Goal: Transaction & Acquisition: Purchase product/service

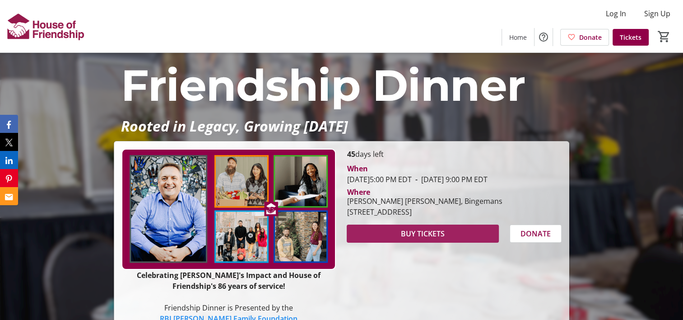
click at [446, 244] on span at bounding box center [423, 233] width 152 height 22
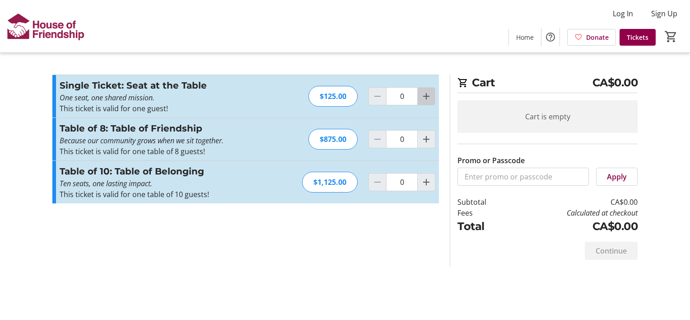
click at [423, 95] on mat-icon "Increment by one" at bounding box center [426, 96] width 11 height 11
type input "1"
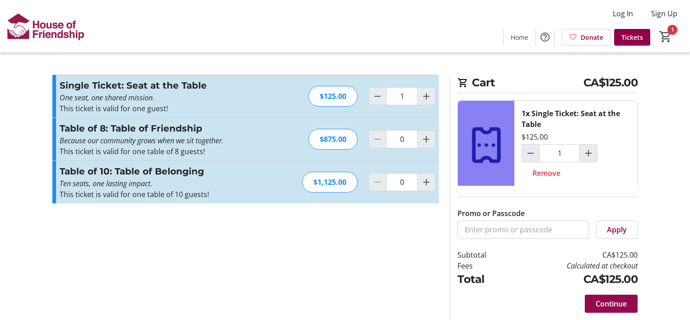
click at [594, 303] on span at bounding box center [610, 303] width 53 height 22
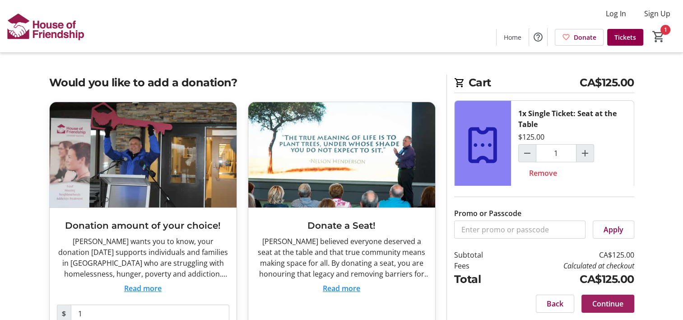
click at [594, 303] on span "Continue" at bounding box center [607, 303] width 31 height 11
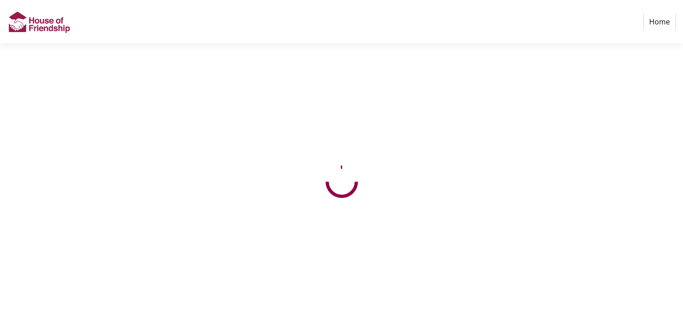
select select "CA"
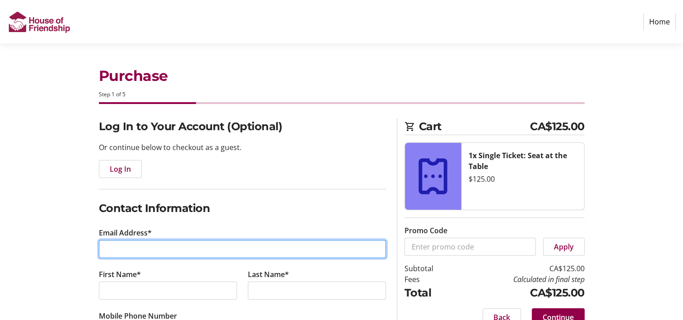
click at [105, 246] on input "Email Address*" at bounding box center [242, 249] width 287 height 18
type input "[PERSON_NAME][EMAIL_ADDRESS][DOMAIN_NAME]"
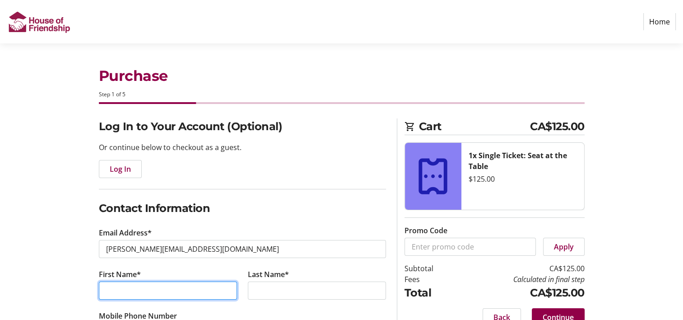
type input "[PERSON_NAME]"
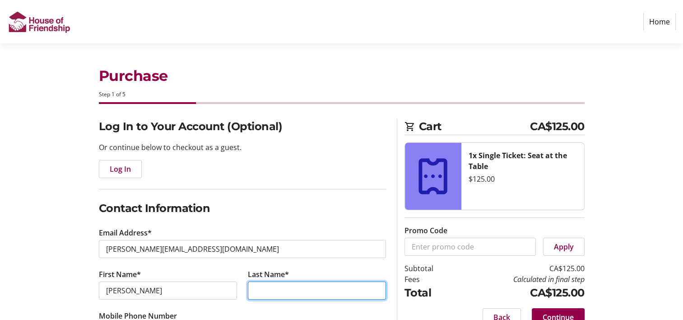
type input "[PERSON_NAME]"
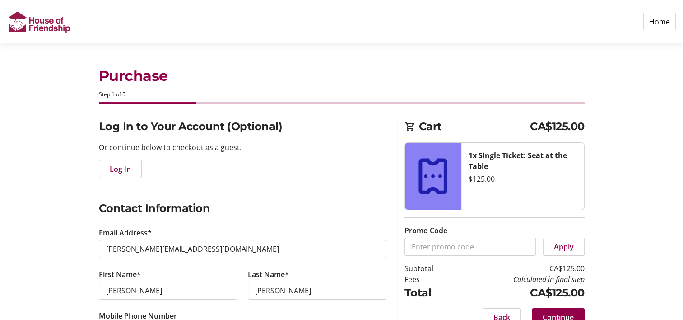
type input "Button Factory Arts"
type input "[STREET_ADDRESS]"
type input "[GEOGRAPHIC_DATA]"
select select "ON"
type input "N2L 4X9"
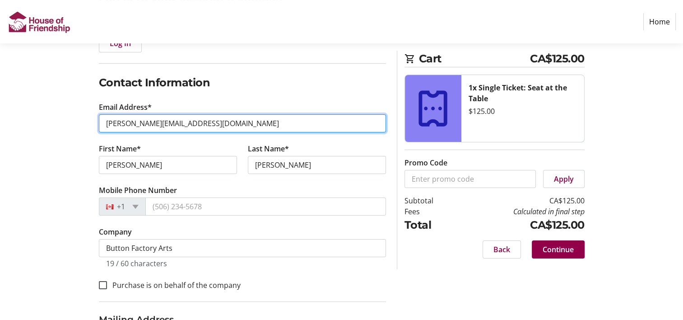
scroll to position [144, 0]
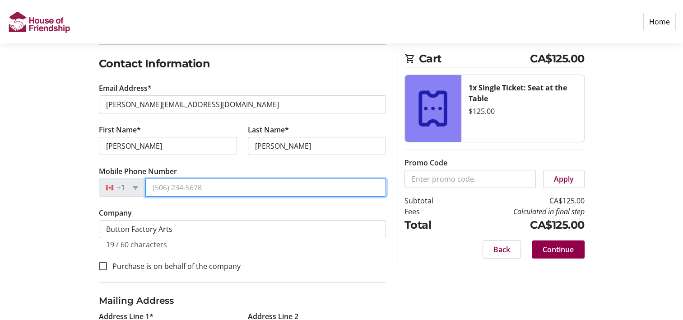
click at [205, 186] on input "Mobile Phone Number" at bounding box center [265, 187] width 241 height 18
type input "(519) 886"
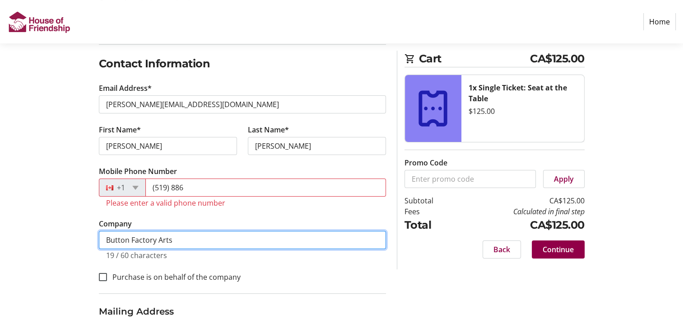
click at [185, 229] on tr-form-field "Company Button Factory Arts 19 / 60 characters" at bounding box center [242, 244] width 287 height 52
type input "B"
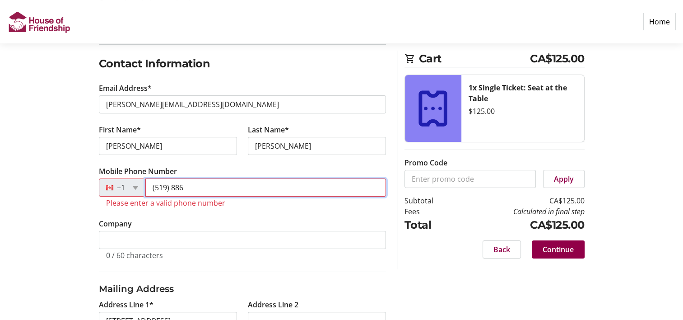
click at [184, 187] on input "(519) 886" at bounding box center [265, 187] width 241 height 18
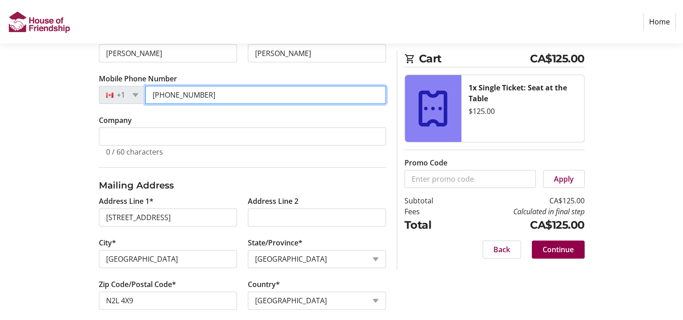
scroll to position [247, 0]
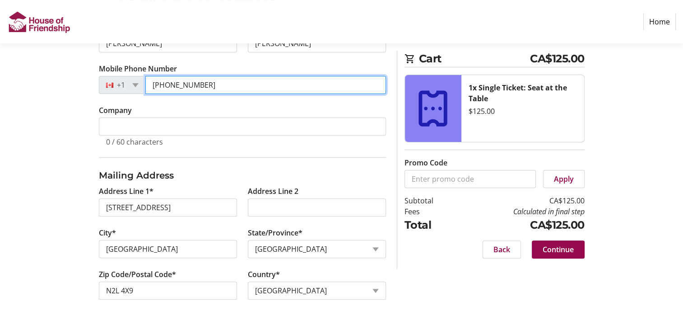
type input "[PHONE_NUMBER]"
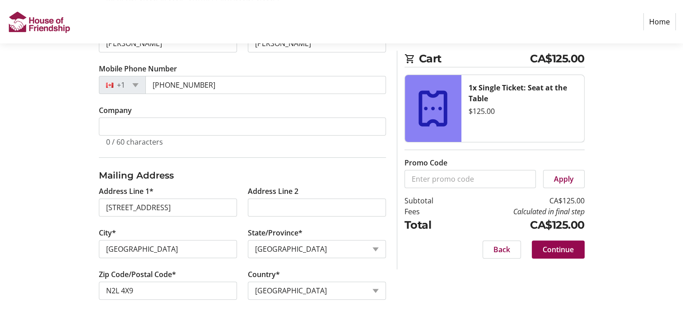
click at [573, 248] on span at bounding box center [558, 249] width 53 height 22
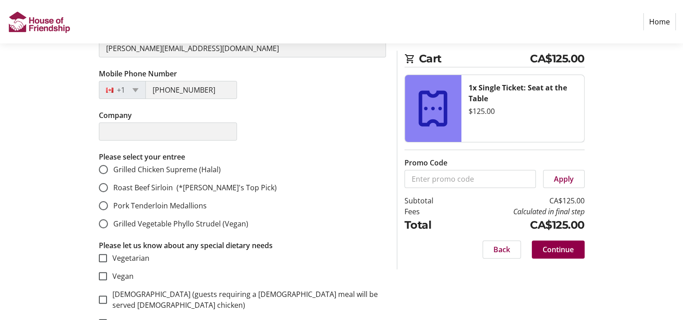
scroll to position [246, 0]
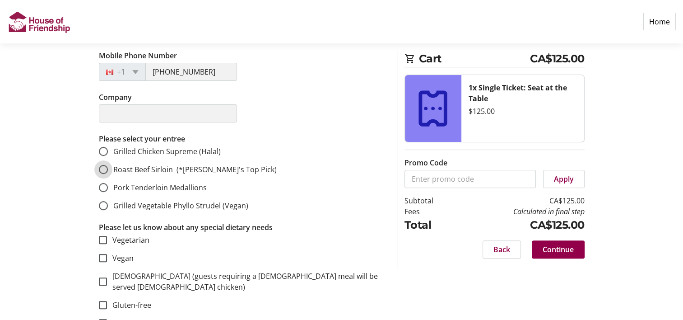
click at [103, 170] on input "Roast Beef Sirloin (*[PERSON_NAME]'s Top Pick)" at bounding box center [103, 169] width 9 height 9
radio input "true"
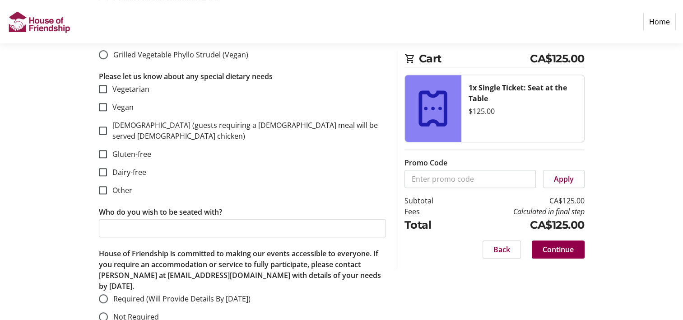
scroll to position [399, 0]
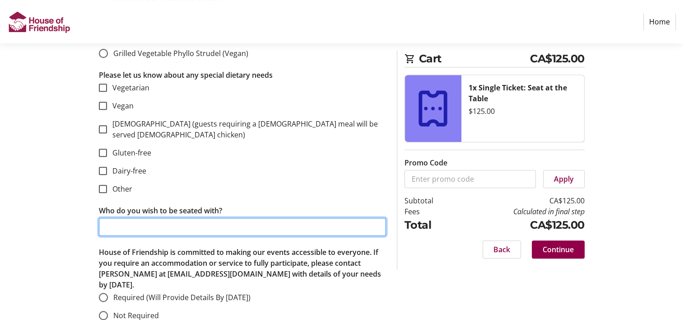
click at [175, 218] on input "Who do you wish to be seated with?" at bounding box center [242, 227] width 287 height 18
type input "Anyone from [GEOGRAPHIC_DATA]"
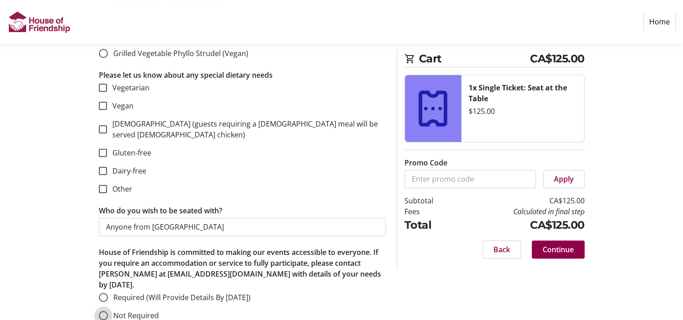
click at [105, 311] on input "Not Required" at bounding box center [103, 315] width 9 height 9
radio input "true"
click at [569, 249] on span "Continue" at bounding box center [557, 249] width 31 height 11
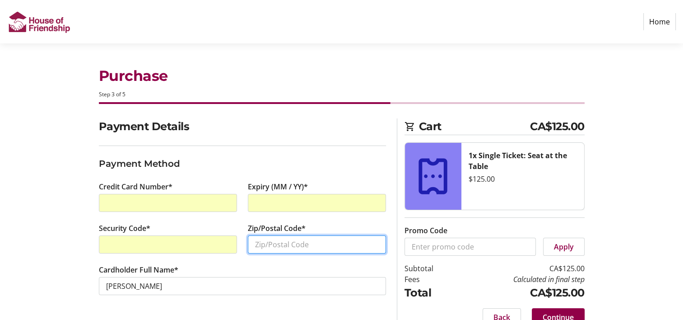
click at [258, 241] on input "Zip/Postal Code*" at bounding box center [317, 244] width 138 height 18
type input "N2L 4X9"
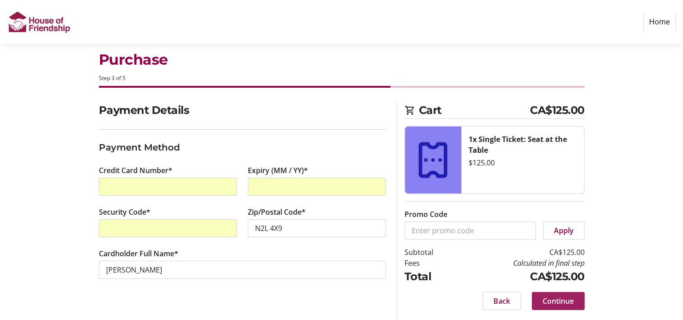
click at [562, 299] on span "Continue" at bounding box center [557, 300] width 31 height 11
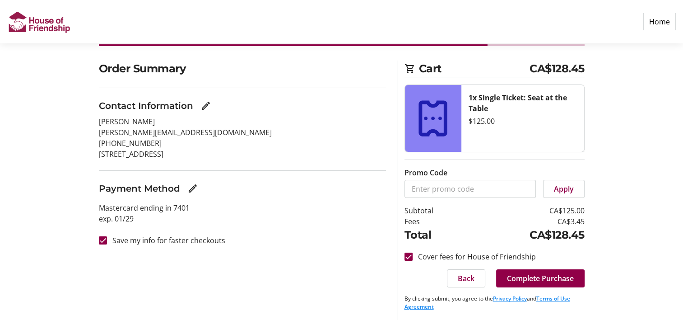
scroll to position [59, 0]
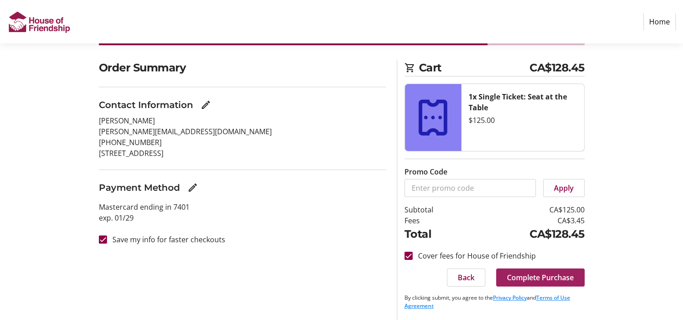
click at [542, 277] on span "Complete Purchase" at bounding box center [540, 277] width 67 height 11
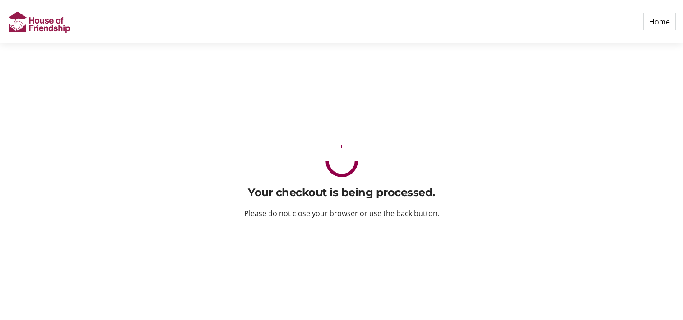
scroll to position [0, 0]
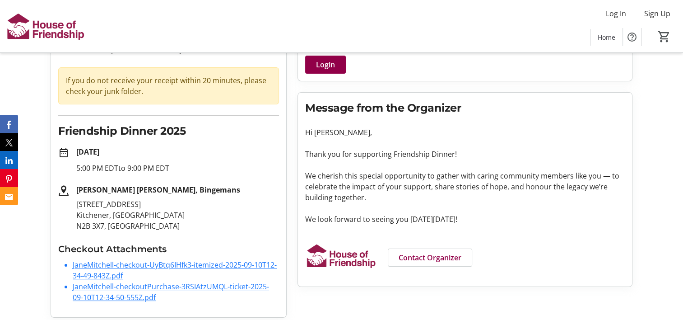
scroll to position [77, 0]
